Goal: Navigation & Orientation: Find specific page/section

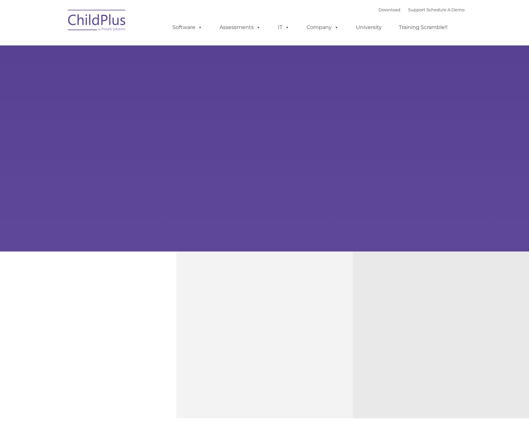
type input ""
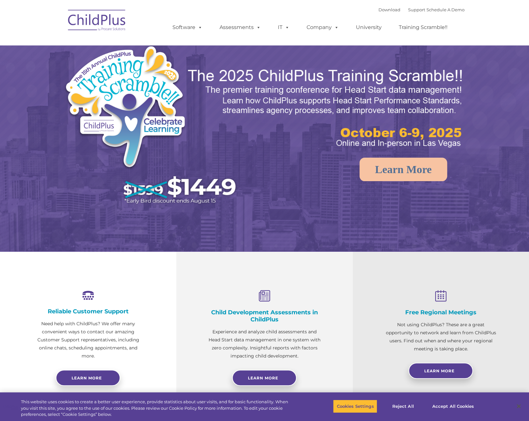
select select "MEDIUM"
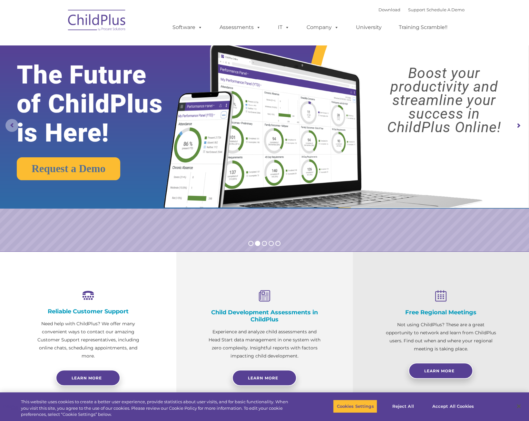
click at [16, 122] on rs-arrow at bounding box center [11, 125] width 13 height 13
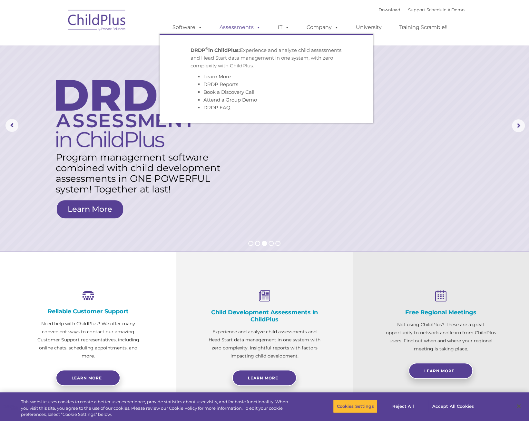
click at [235, 29] on link "Assessments" at bounding box center [240, 27] width 54 height 13
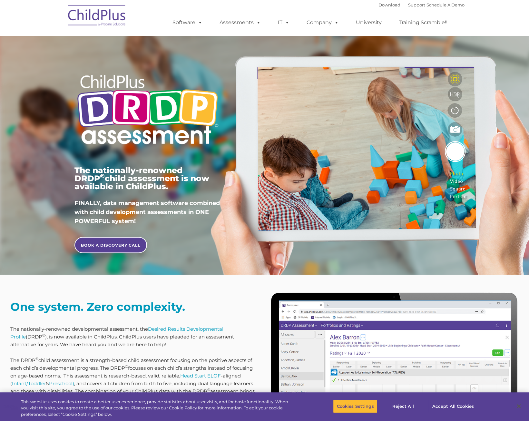
type input ""
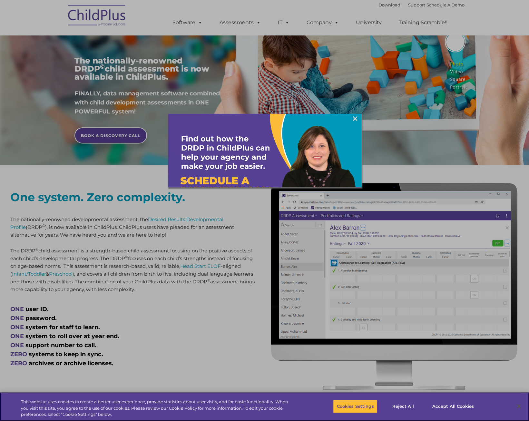
scroll to position [133, 0]
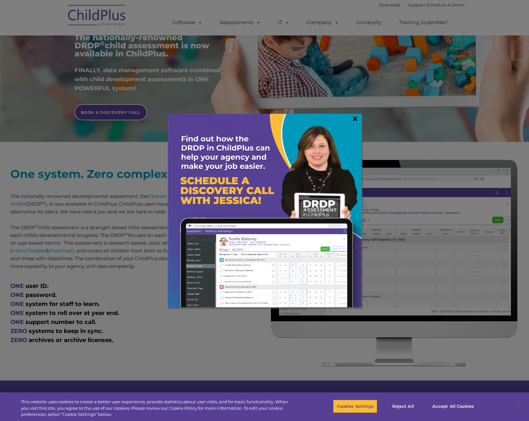
click at [355, 115] on link "×" at bounding box center [354, 118] width 7 height 6
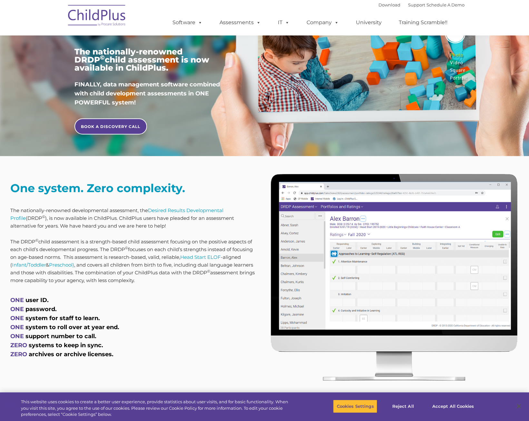
scroll to position [0, 0]
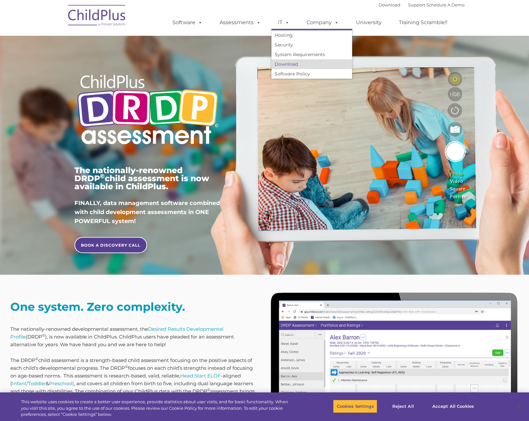
click at [283, 65] on link "Download" at bounding box center [311, 64] width 81 height 10
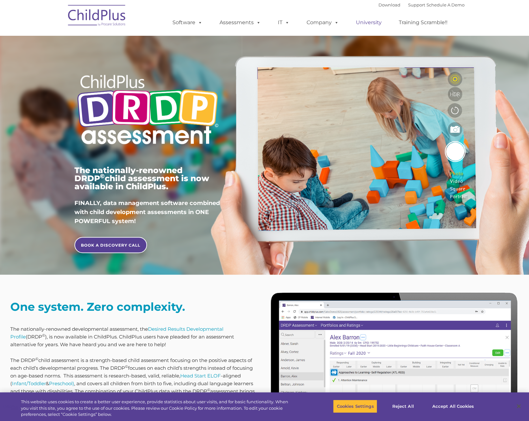
click at [369, 22] on link "University" at bounding box center [368, 22] width 39 height 13
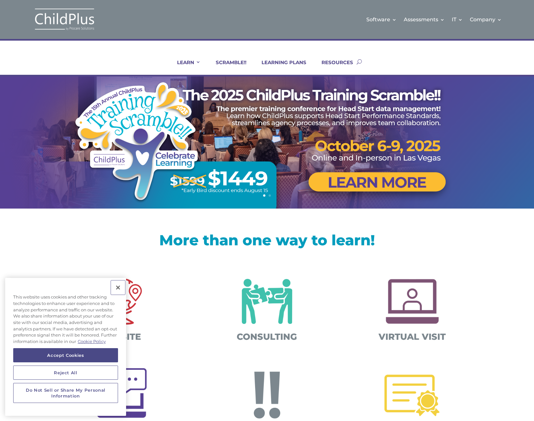
click at [120, 286] on button "Close" at bounding box center [118, 287] width 14 height 14
